Goal: Check status: Check status

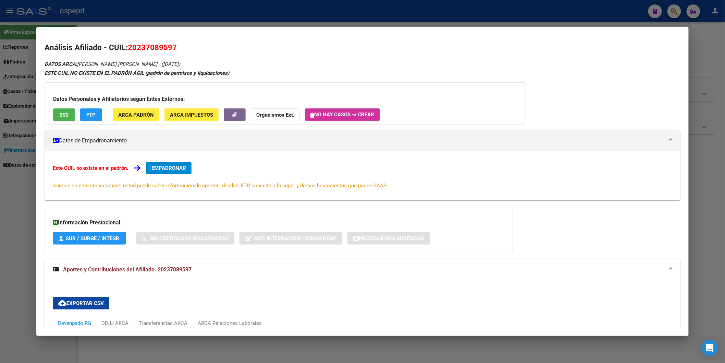
scroll to position [176, 0]
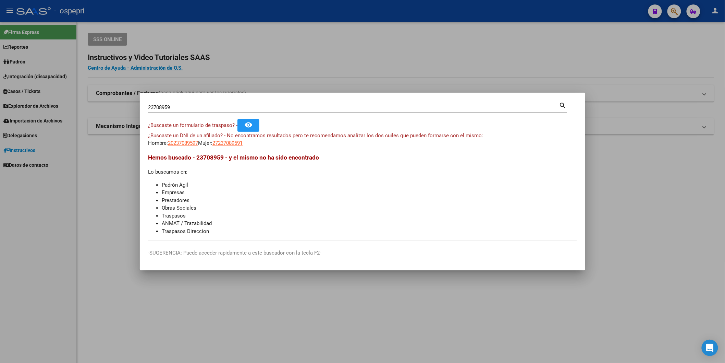
click at [563, 105] on mat-icon "search" at bounding box center [563, 105] width 8 height 8
click at [185, 110] on input "23708959" at bounding box center [353, 107] width 411 height 6
paste input "30301739"
type input "30301739"
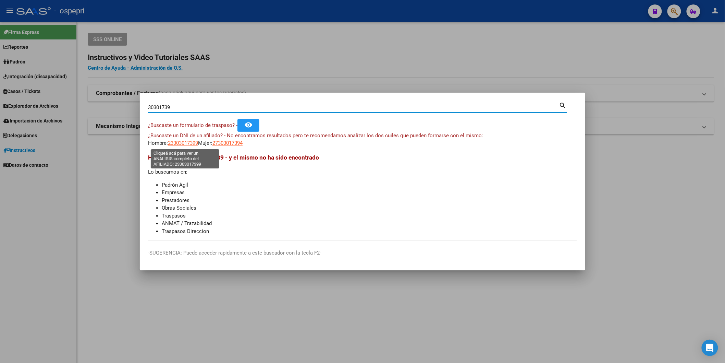
click at [183, 145] on span "23303017399" at bounding box center [183, 143] width 30 height 6
type textarea "23303017399"
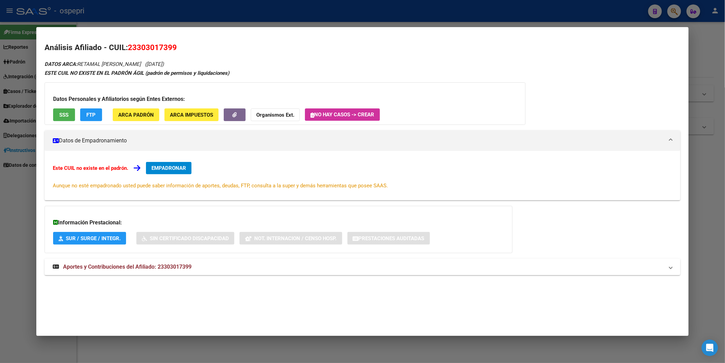
click at [167, 266] on span "Aportes y Contribuciones del Afiliado: 23303017399" at bounding box center [127, 266] width 129 height 7
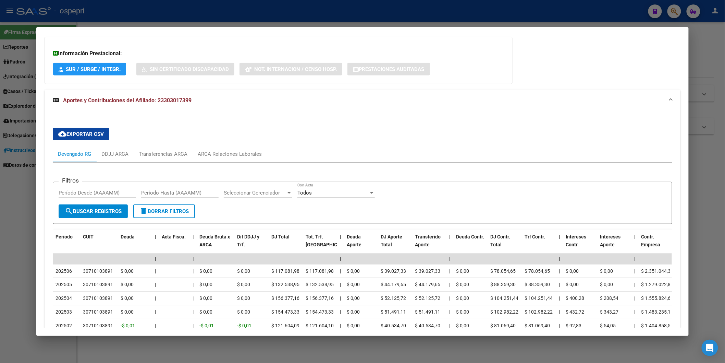
scroll to position [246, 0]
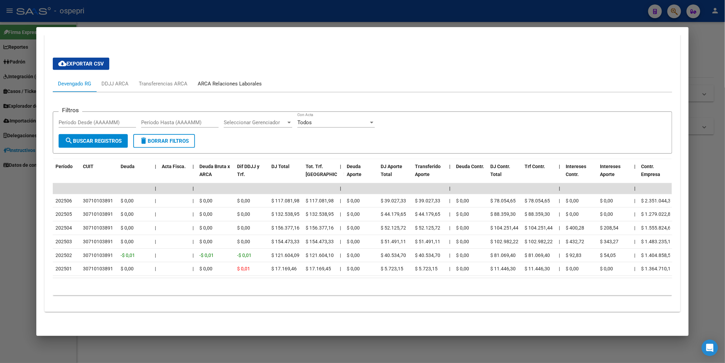
click at [235, 80] on div "ARCA Relaciones Laborales" at bounding box center [230, 84] width 64 height 8
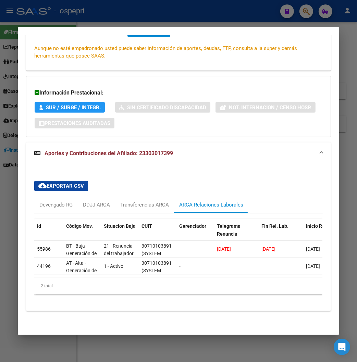
scroll to position [0, 0]
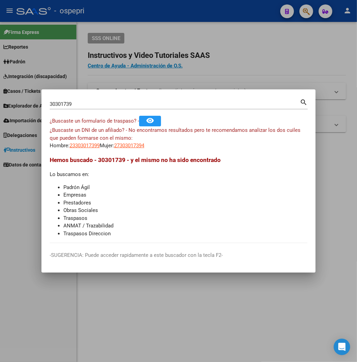
click at [306, 14] on div at bounding box center [178, 181] width 357 height 362
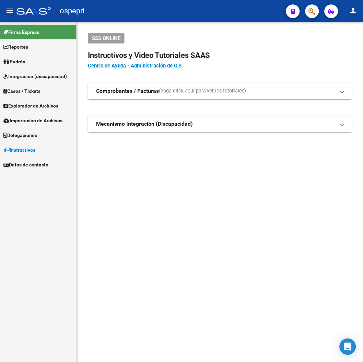
click at [307, 14] on button "button" at bounding box center [312, 11] width 14 height 14
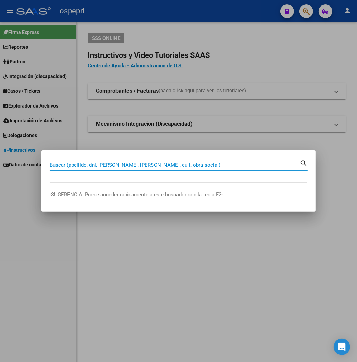
paste input "43947466"
type input "43947466"
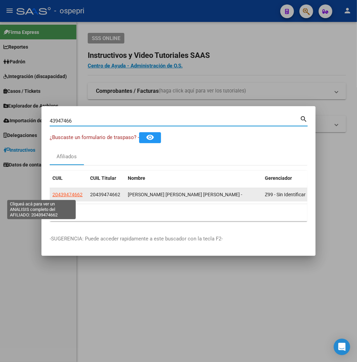
click at [52, 195] on span "20439474662" at bounding box center [67, 194] width 30 height 5
type textarea "20439474662"
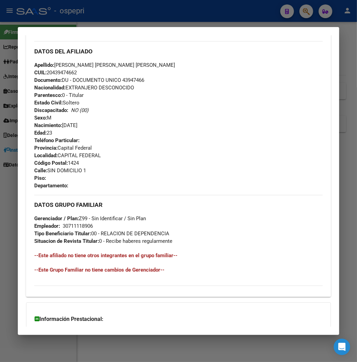
scroll to position [325, 0]
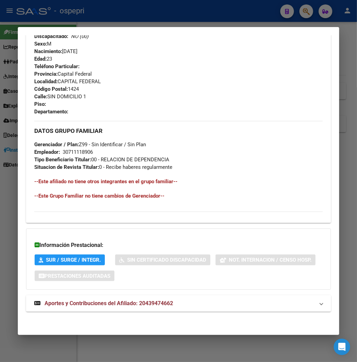
click at [108, 303] on span "Aportes y Contribuciones del Afiliado: 20439474662" at bounding box center [109, 303] width 129 height 7
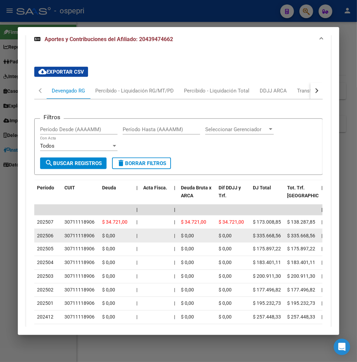
scroll to position [592, 0]
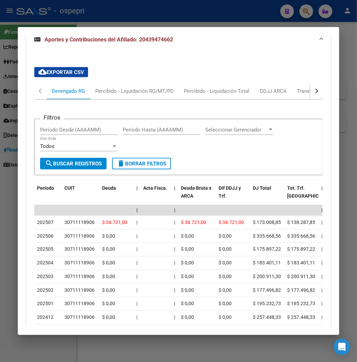
click at [323, 88] on button "button" at bounding box center [316, 91] width 12 height 16
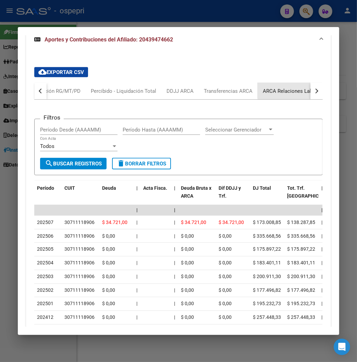
click at [295, 88] on div "ARCA Relaciones Laborales" at bounding box center [295, 91] width 64 height 8
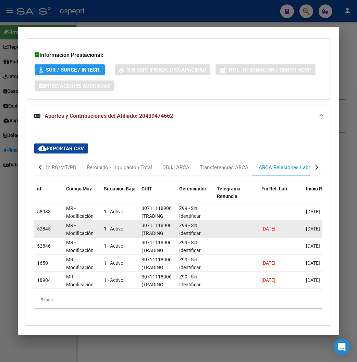
scroll to position [496, 0]
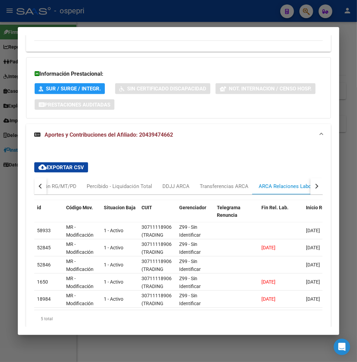
click at [34, 185] on button "button" at bounding box center [40, 186] width 12 height 16
click at [55, 185] on div "Devengado RG" at bounding box center [64, 187] width 33 height 8
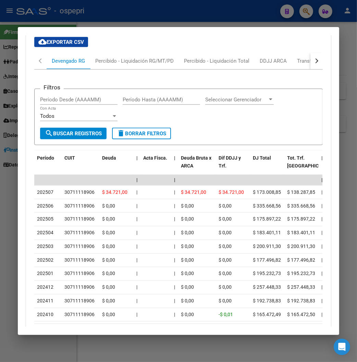
scroll to position [649, 0]
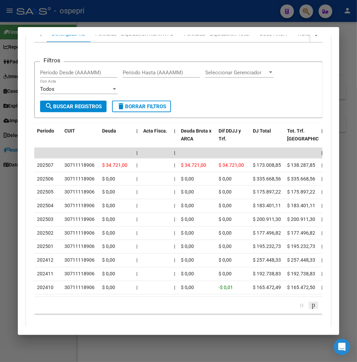
click at [313, 309] on icon "go to next page" at bounding box center [313, 305] width 5 height 8
click at [315, 309] on icon "go to next page" at bounding box center [313, 305] width 5 height 8
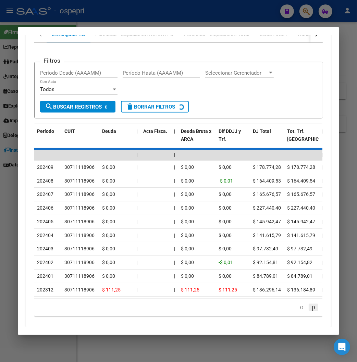
scroll to position [593, 0]
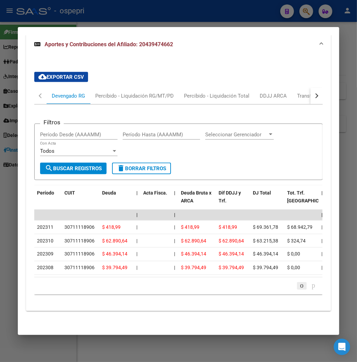
click at [302, 290] on icon "go to previous page" at bounding box center [301, 286] width 5 height 8
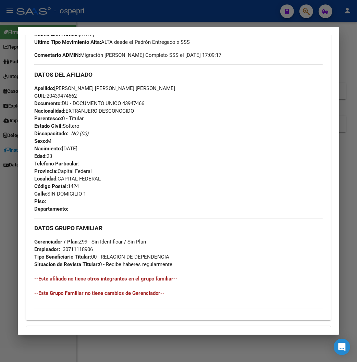
scroll to position [136, 0]
